Goal: Information Seeking & Learning: Learn about a topic

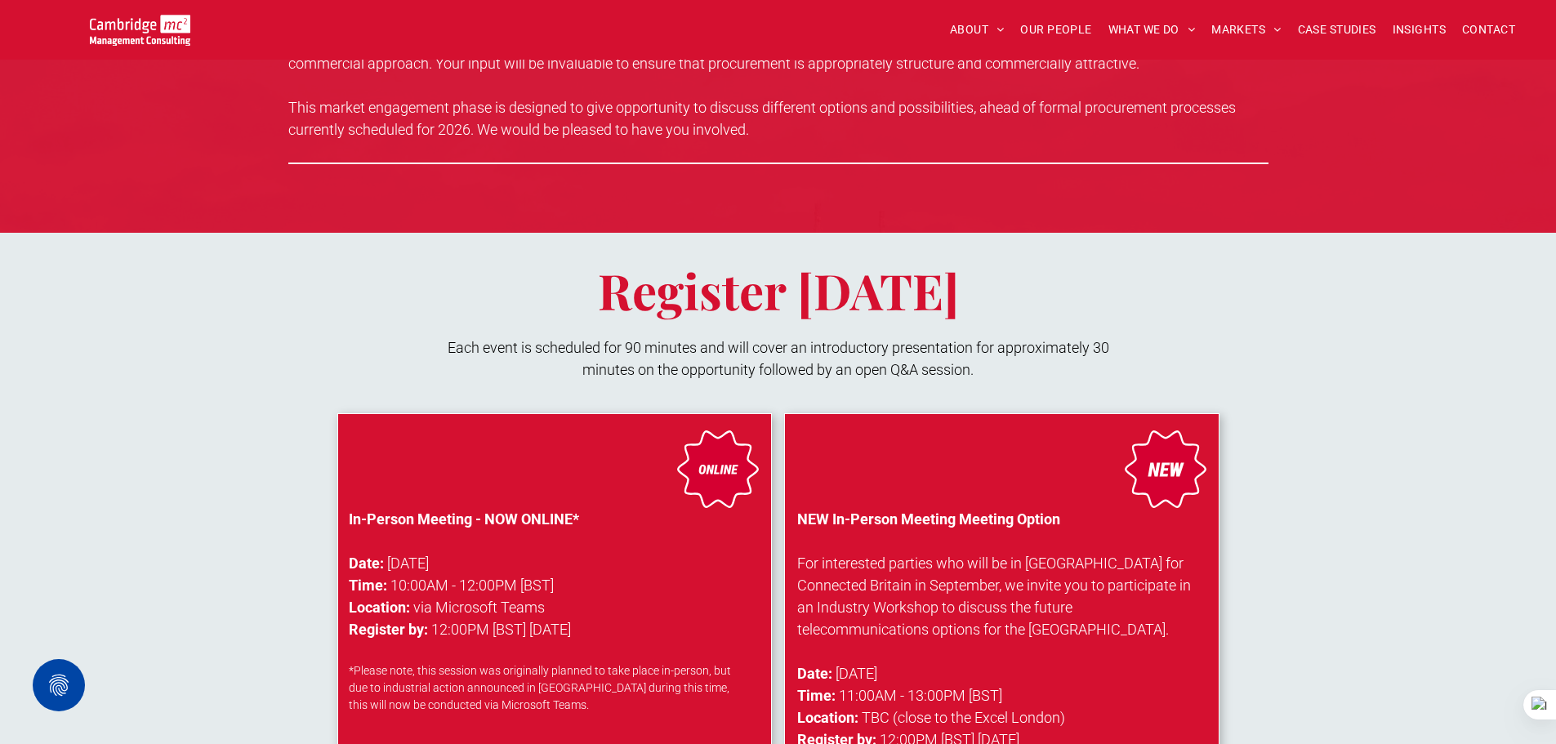
scroll to position [1062, 0]
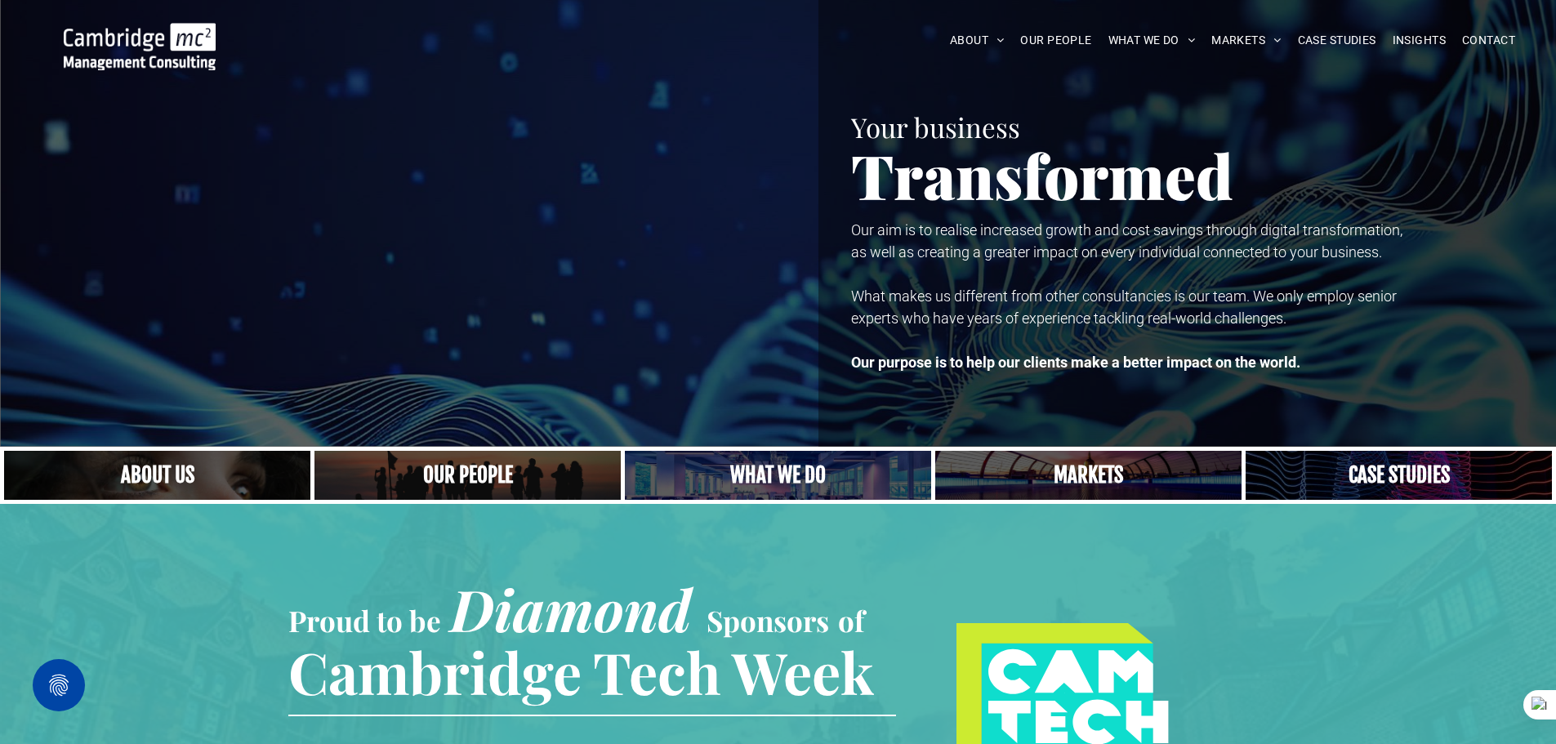
scroll to position [408, 0]
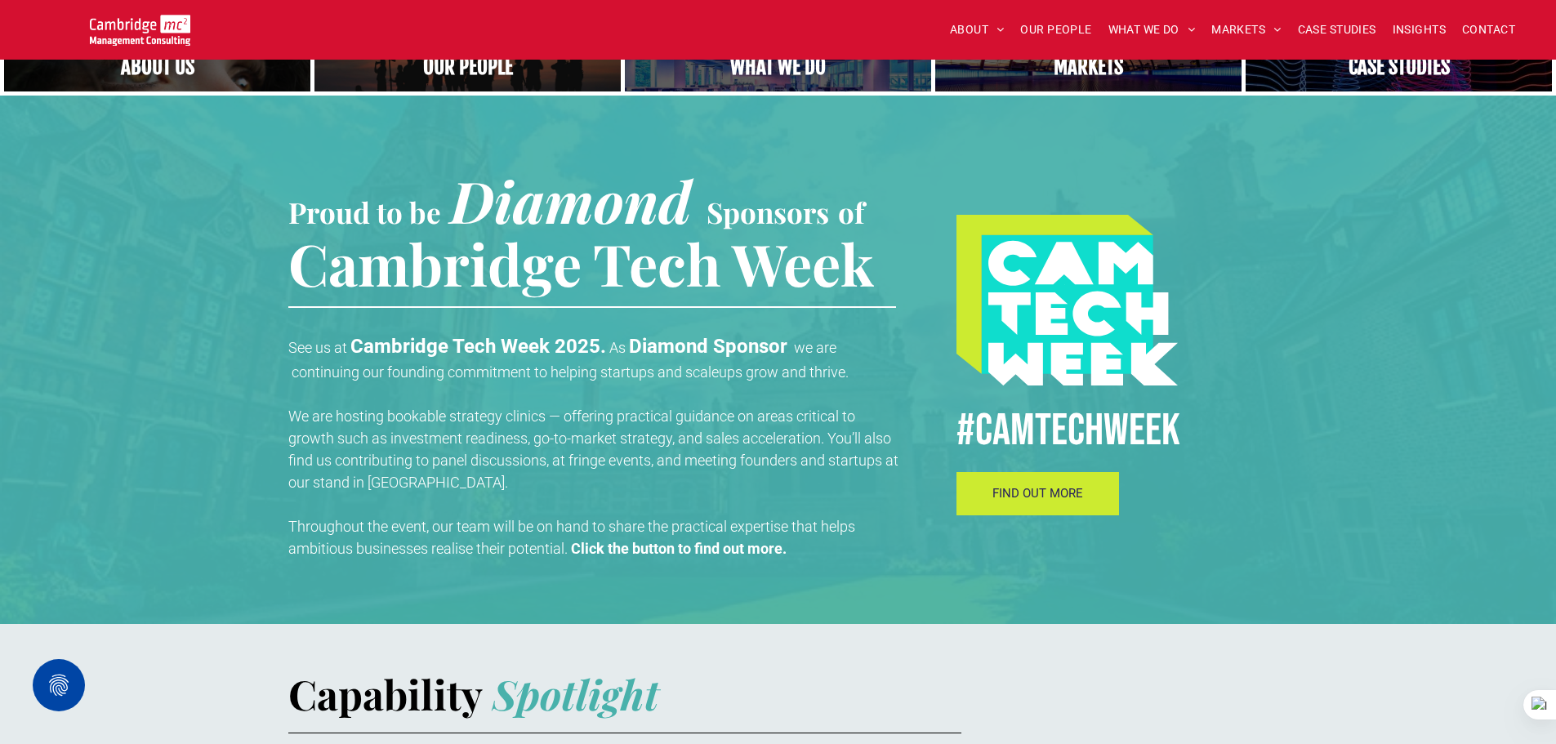
click at [1076, 505] on link "FIND OUT MORE" at bounding box center [1037, 493] width 163 height 43
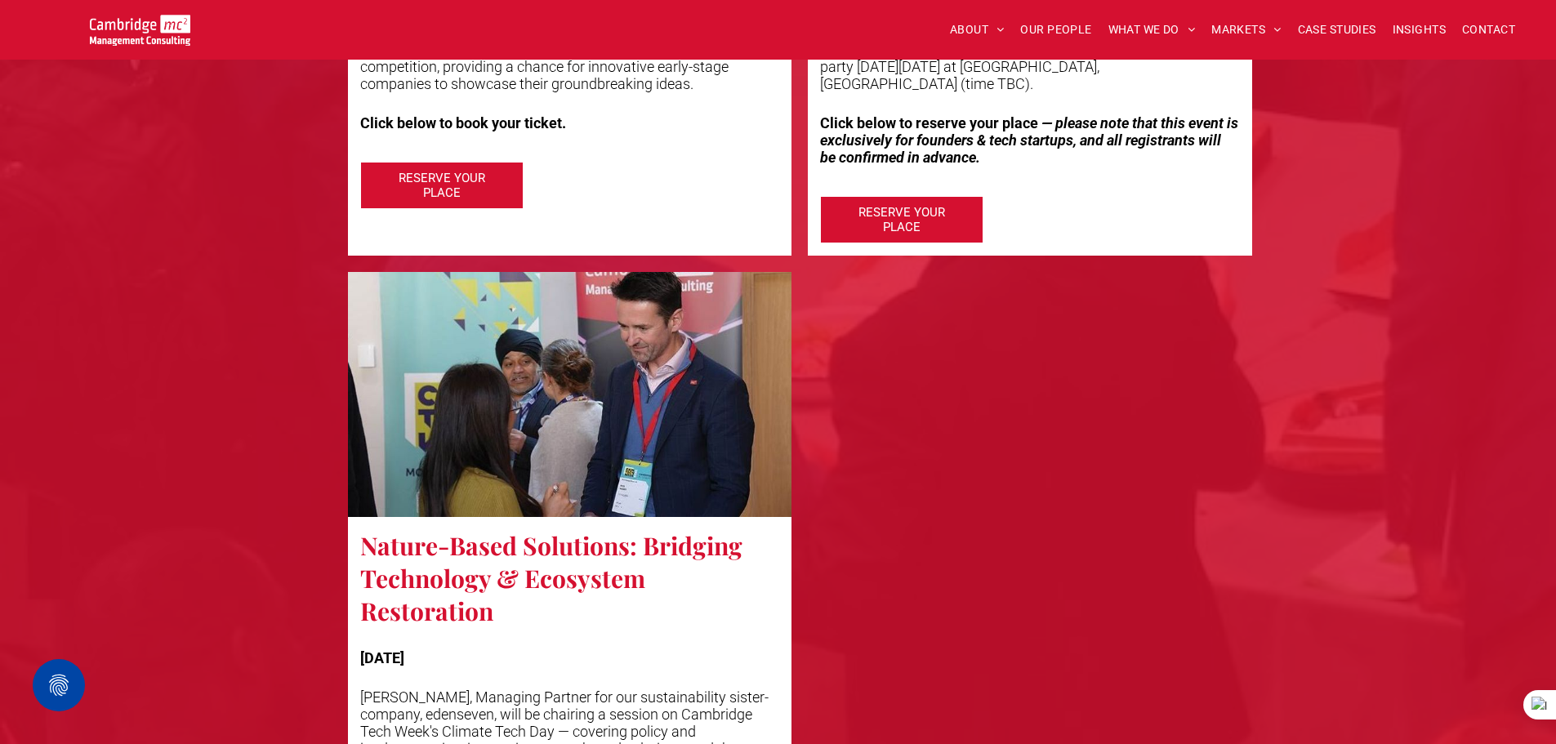
scroll to position [4165, 0]
